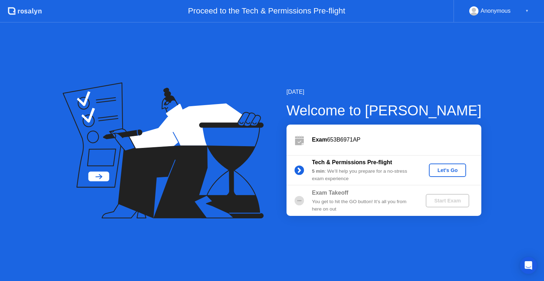
click at [449, 168] on div "Let's Go" at bounding box center [448, 171] width 32 height 6
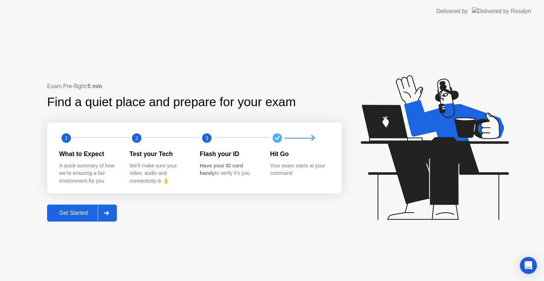
click at [80, 213] on div "Get Started" at bounding box center [73, 213] width 49 height 6
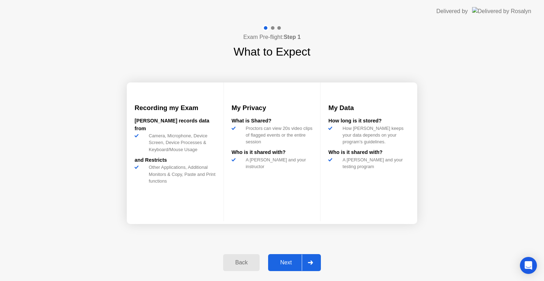
click at [282, 262] on div "Next" at bounding box center [286, 263] width 32 height 6
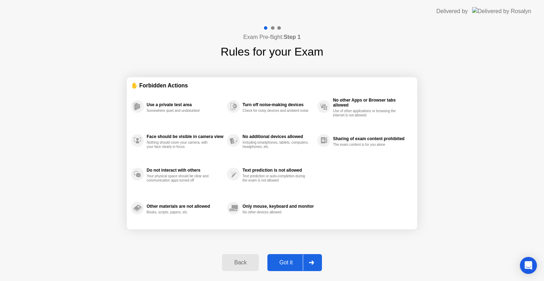
click at [282, 262] on div "Got it" at bounding box center [286, 263] width 33 height 6
select select "**********"
select select "*******"
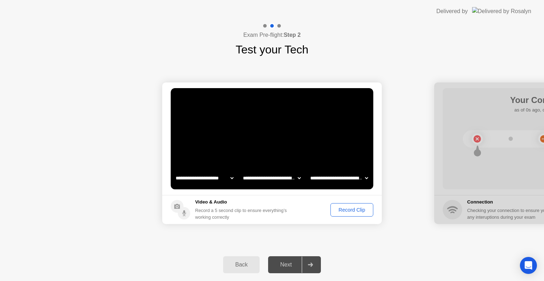
click at [284, 264] on div "Next" at bounding box center [286, 265] width 32 height 6
click at [231, 177] on select "**********" at bounding box center [204, 178] width 61 height 14
click at [298, 178] on select "**********" at bounding box center [272, 178] width 61 height 14
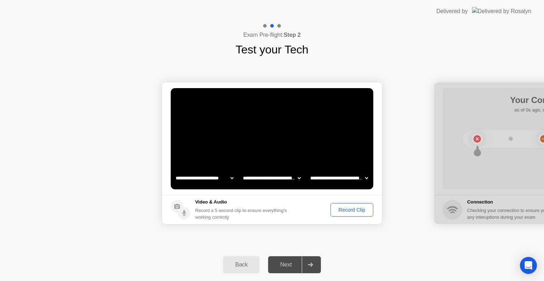
click at [347, 209] on div "Record Clip" at bounding box center [352, 210] width 38 height 6
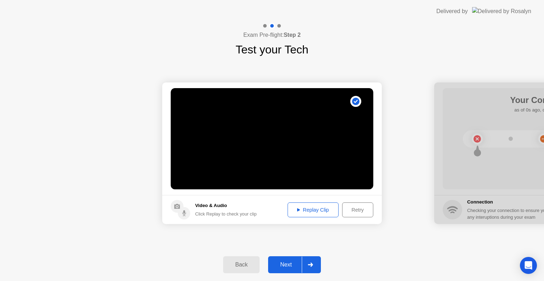
click at [312, 208] on div "Replay Clip" at bounding box center [313, 210] width 46 height 6
click at [284, 262] on div "Next" at bounding box center [286, 265] width 32 height 6
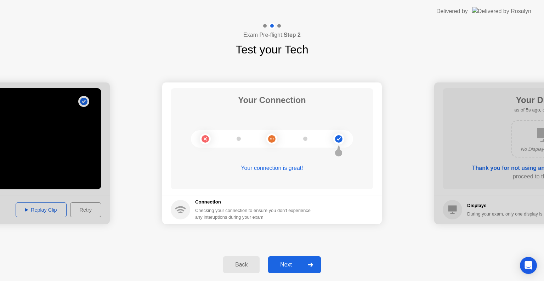
click at [289, 262] on div "Next" at bounding box center [286, 265] width 32 height 6
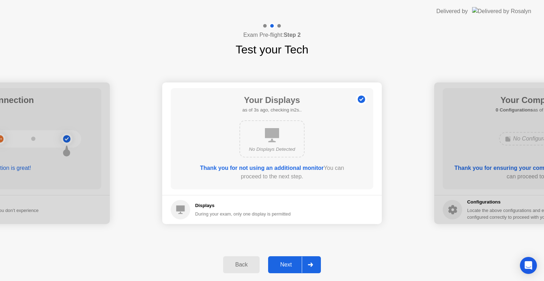
click at [290, 262] on div "Next" at bounding box center [286, 265] width 32 height 6
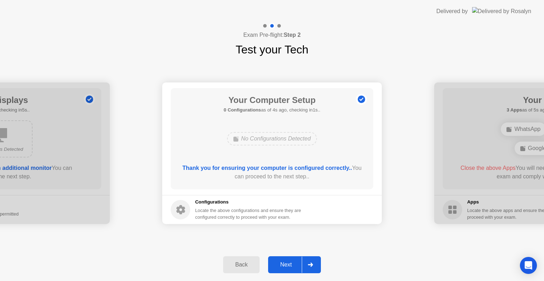
click at [287, 264] on div "Next" at bounding box center [286, 265] width 32 height 6
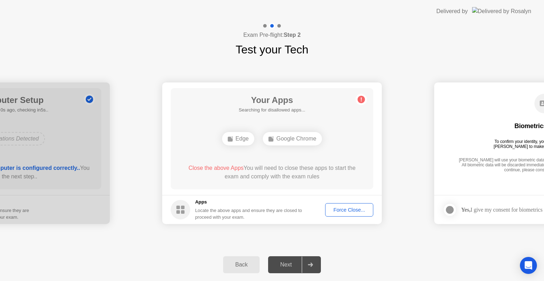
click at [351, 209] on div "Force Close..." at bounding box center [349, 210] width 43 height 6
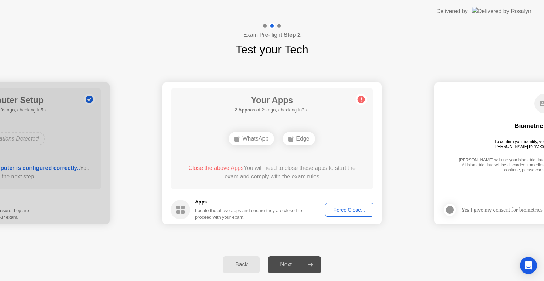
click at [258, 138] on div "WhatsApp" at bounding box center [251, 138] width 45 height 13
click at [299, 139] on div "Edge" at bounding box center [299, 138] width 32 height 13
click at [354, 211] on div "Force Close..." at bounding box center [349, 210] width 43 height 6
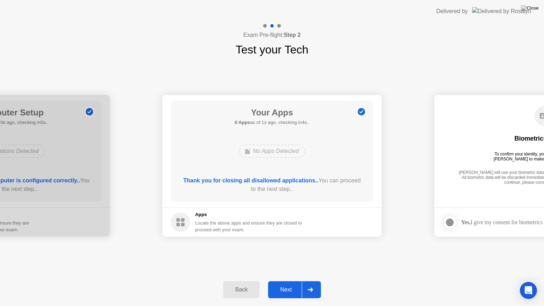
click at [296, 281] on div "Next" at bounding box center [286, 290] width 32 height 6
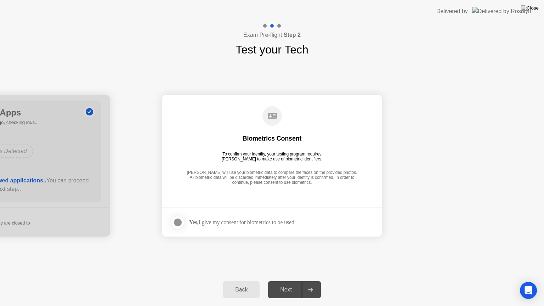
click at [178, 225] on div at bounding box center [178, 222] width 9 height 9
click at [295, 281] on div "Next" at bounding box center [286, 290] width 32 height 6
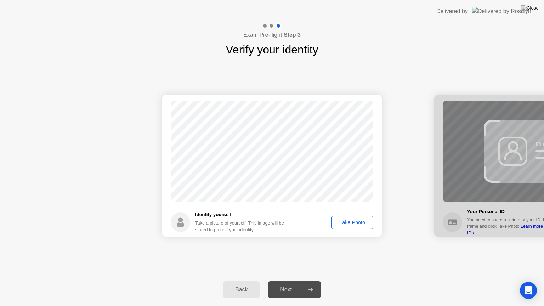
click at [339, 225] on div "Take Photo" at bounding box center [352, 223] width 37 height 6
click at [290, 281] on div "Next" at bounding box center [286, 290] width 32 height 6
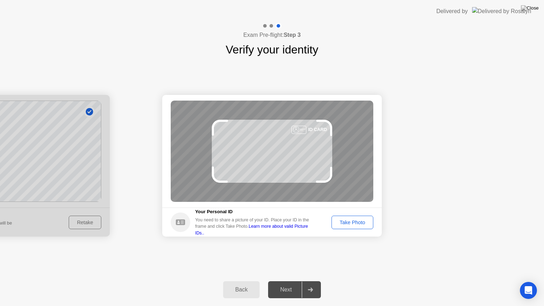
click at [355, 220] on div "Take Photo" at bounding box center [352, 223] width 37 height 6
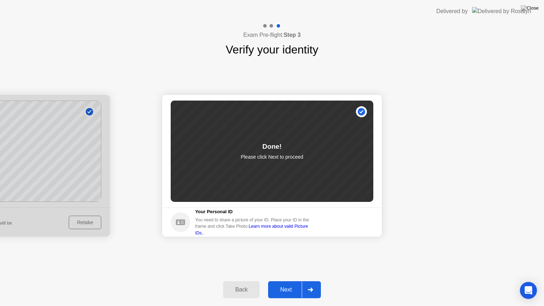
click at [283, 281] on div "Next" at bounding box center [286, 290] width 32 height 6
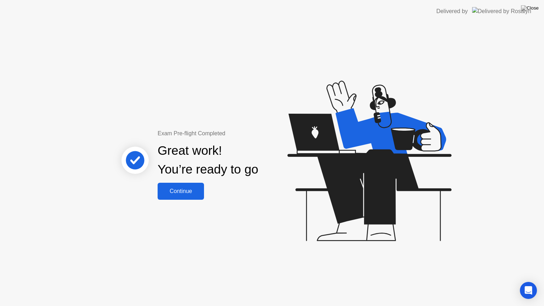
click at [186, 188] on div "Continue" at bounding box center [181, 191] width 42 height 6
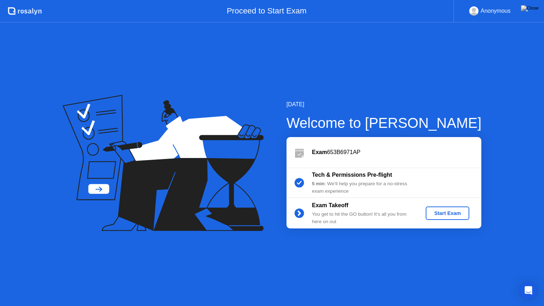
click at [465, 211] on div "Start Exam" at bounding box center [448, 213] width 38 height 6
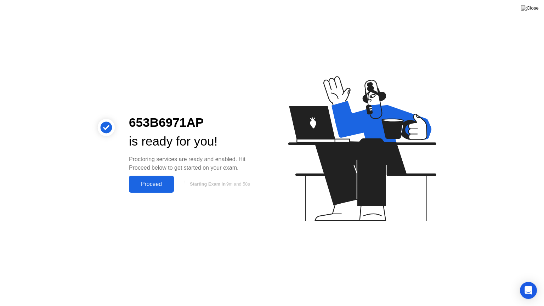
click at [148, 181] on div "Proceed" at bounding box center [151, 184] width 41 height 6
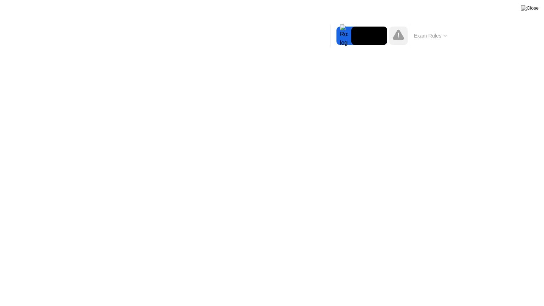
click at [447, 33] on button "Exam Rules" at bounding box center [431, 36] width 38 height 6
